Goal: Information Seeking & Learning: Learn about a topic

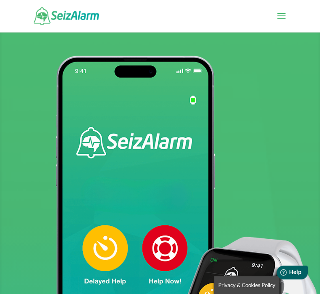
click at [283, 17] on span at bounding box center [281, 21] width 13 height 23
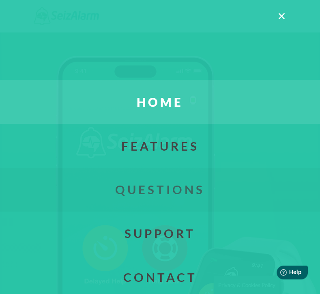
scroll to position [88, 0]
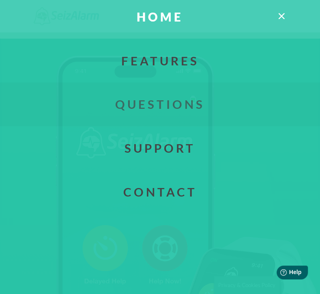
click at [163, 102] on link "Questions" at bounding box center [160, 104] width 345 height 44
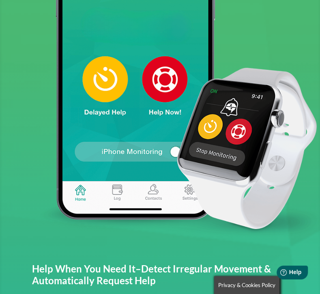
scroll to position [170, 0]
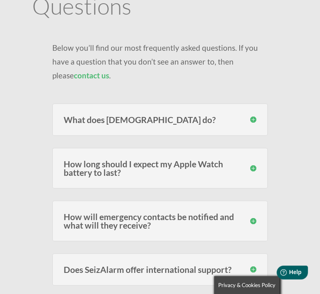
scroll to position [92, 0]
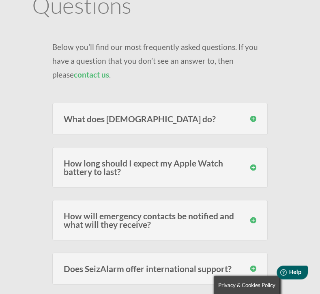
click at [202, 122] on h3 "What does SeizAlarm do?" at bounding box center [160, 119] width 193 height 9
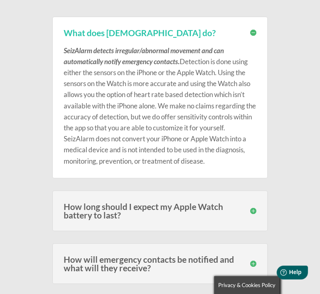
scroll to position [179, 0]
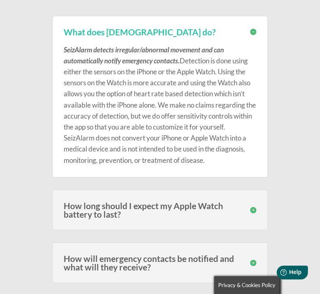
click at [252, 32] on h3 "What does SeizAlarm do?" at bounding box center [160, 32] width 193 height 9
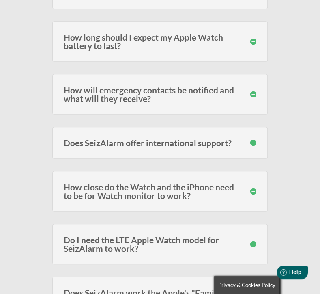
scroll to position [225, 0]
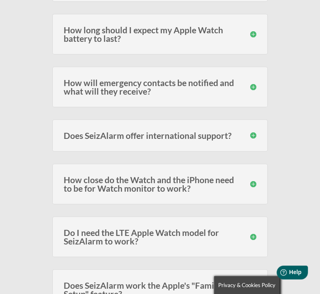
click at [255, 85] on h3 "How will emergency contacts be notified and what will they receive?" at bounding box center [160, 86] width 193 height 17
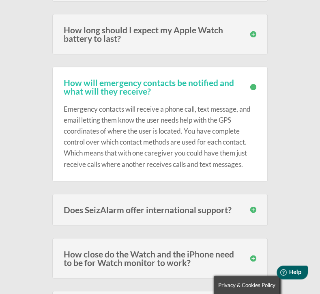
click at [255, 85] on h3 "How will emergency contacts be notified and what will they receive?" at bounding box center [160, 86] width 193 height 17
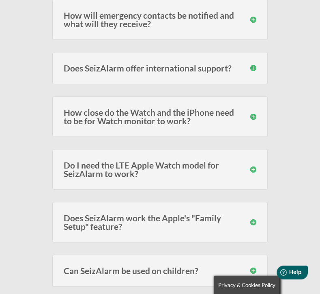
scroll to position [293, 0]
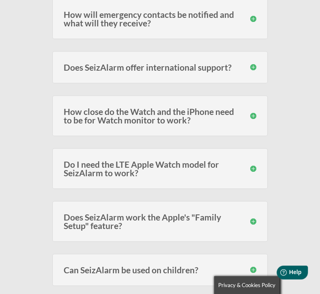
click at [259, 108] on div "How close do the Watch and the iPhone need to be for Watch monitor to work? The…" at bounding box center [160, 115] width 216 height 41
click at [254, 113] on h3 "How close do the Watch and the iPhone need to be for Watch monitor to work?" at bounding box center [160, 115] width 193 height 17
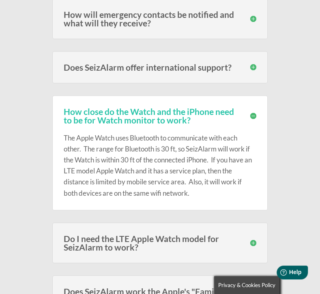
click at [254, 113] on h3 "How close do the Watch and the iPhone need to be for Watch monitor to work?" at bounding box center [160, 115] width 193 height 17
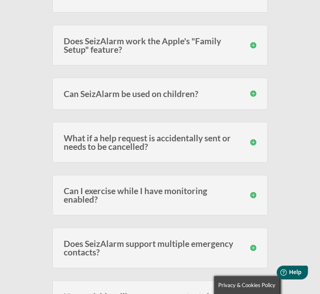
scroll to position [469, 0]
click at [252, 141] on h3 "What if a help request is accidentally sent or needs to be cancelled?" at bounding box center [160, 142] width 193 height 17
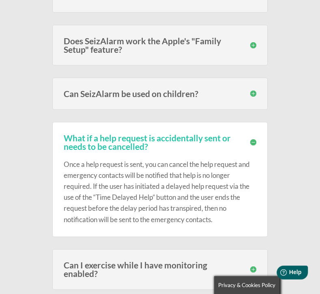
click at [252, 141] on h3 "What if a help request is accidentally sent or needs to be cancelled?" at bounding box center [160, 142] width 193 height 17
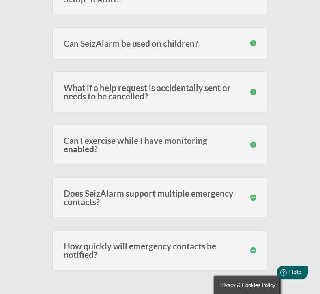
scroll to position [521, 0]
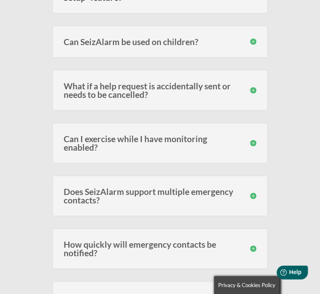
click at [252, 141] on h3 "Can I exercise while I have monitoring enabled?" at bounding box center [160, 142] width 193 height 17
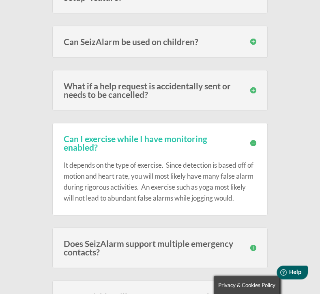
click at [256, 138] on h3 "Can I exercise while I have monitoring enabled?" at bounding box center [160, 142] width 193 height 17
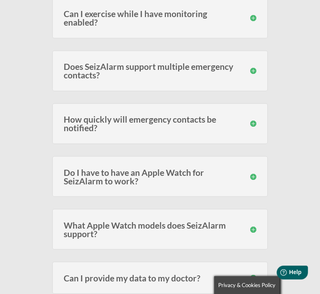
scroll to position [647, 0]
click at [257, 71] on h3 "Does SeizAlarm support multiple emergency contacts?" at bounding box center [160, 70] width 193 height 17
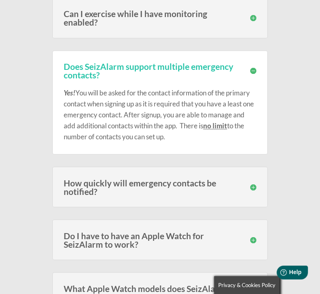
click at [254, 65] on h3 "Does SeizAlarm support multiple emergency contacts?" at bounding box center [160, 70] width 193 height 17
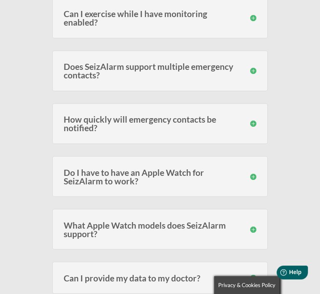
click at [255, 117] on h3 "How quickly will emergency contacts be notified?" at bounding box center [160, 123] width 193 height 17
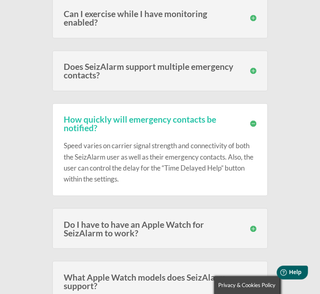
click at [244, 120] on h3 "How quickly will emergency contacts be notified?" at bounding box center [160, 123] width 193 height 17
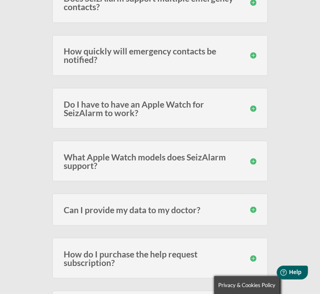
scroll to position [715, 0]
click at [244, 103] on h3 "Do I have to have an Apple Watch for SeizAlarm to work?" at bounding box center [160, 108] width 193 height 17
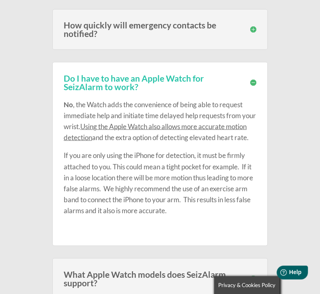
scroll to position [741, 0]
click at [253, 82] on h3 "Do I have to have an Apple Watch for SeizAlarm to work?" at bounding box center [160, 82] width 193 height 17
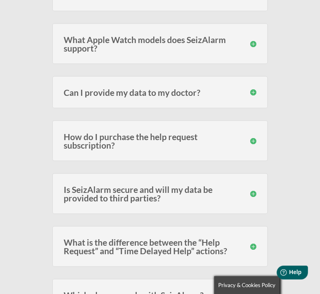
scroll to position [832, 0]
click at [254, 91] on h3 "Can I provide my data to my doctor?" at bounding box center [160, 92] width 193 height 9
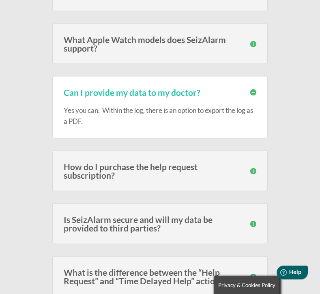
click at [254, 91] on h3 "Can I provide my data to my doctor?" at bounding box center [160, 92] width 193 height 9
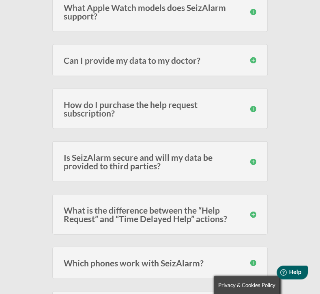
scroll to position [885, 0]
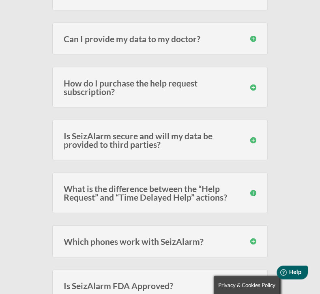
click at [151, 136] on h3 "Is SeizAlarm secure and will my data be provided to third parties?" at bounding box center [160, 140] width 193 height 17
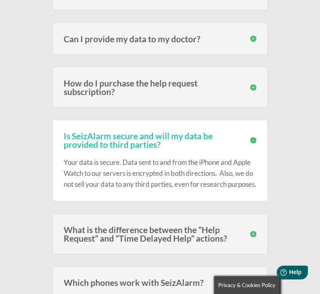
click at [151, 136] on h3 "Is SeizAlarm secure and will my data be provided to third parties?" at bounding box center [160, 140] width 193 height 17
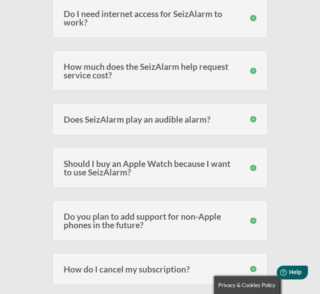
scroll to position [1249, 0]
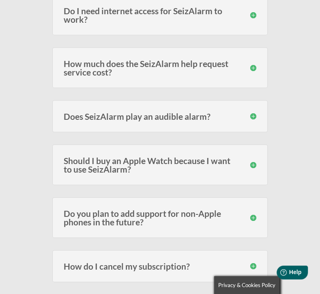
click at [238, 66] on h3 "How much does the SeizAlarm help request service cost?" at bounding box center [160, 67] width 193 height 17
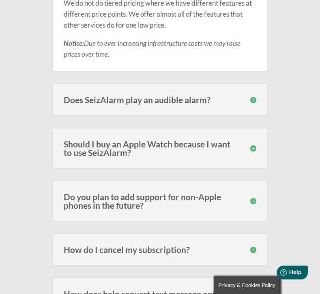
scroll to position [1423, 0]
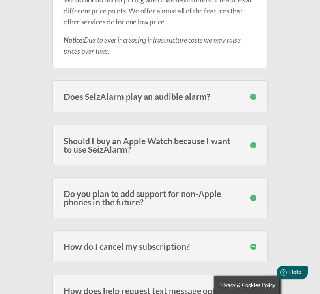
click at [225, 86] on div "Does SeizAlarm play an audible alarm? Yes, in addition to contacting your emerg…" at bounding box center [160, 96] width 216 height 32
click at [240, 95] on h3 "Does SeizAlarm play an audible alarm?" at bounding box center [160, 96] width 193 height 9
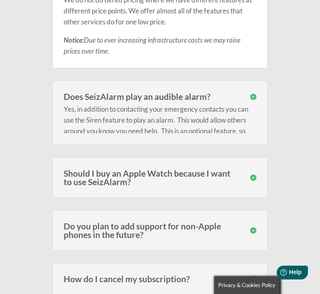
click at [240, 95] on h3 "Does SeizAlarm play an audible alarm?" at bounding box center [160, 96] width 193 height 9
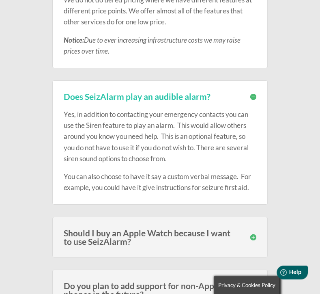
click at [249, 101] on div "Yes, in addition to contacting your emergency contacts you can use the Siren fe…" at bounding box center [160, 147] width 193 height 92
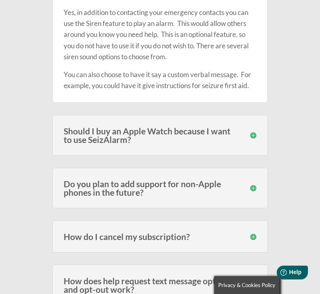
scroll to position [1525, 0]
click at [252, 122] on div "Should I buy an Apple Watch because I want to use SeizAlarm? The idea for SeizA…" at bounding box center [160, 135] width 216 height 41
click at [255, 130] on h3 "Should I buy an Apple Watch because I want to use SeizAlarm?" at bounding box center [160, 134] width 193 height 17
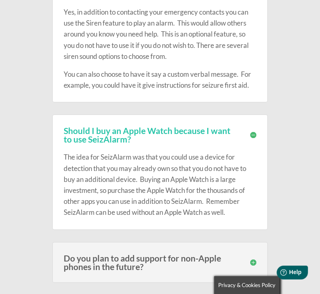
click at [255, 130] on h3 "Should I buy an Apple Watch because I want to use SeizAlarm?" at bounding box center [160, 134] width 193 height 17
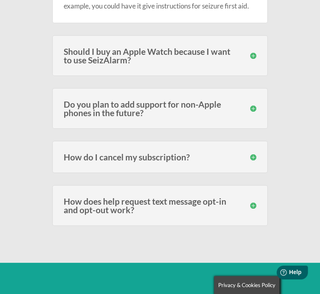
scroll to position [1616, 0]
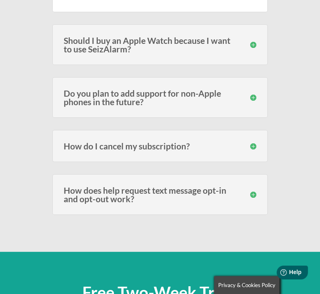
click at [256, 197] on h3 "How does help request text message opt-in and opt-out work?" at bounding box center [160, 194] width 193 height 17
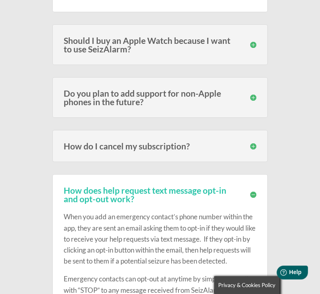
click at [254, 187] on h3 "How does help request text message opt-in and opt-out work?" at bounding box center [160, 194] width 193 height 17
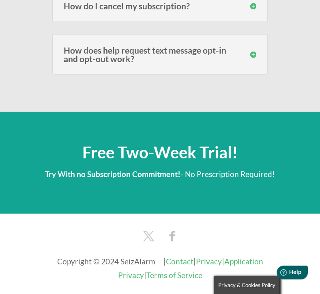
scroll to position [1855, 0]
